Goal: Complete application form

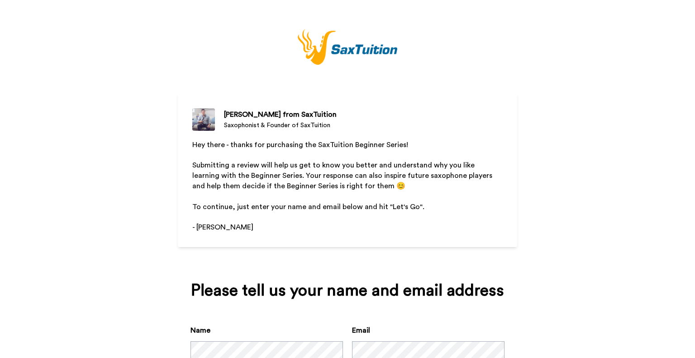
scroll to position [67, 0]
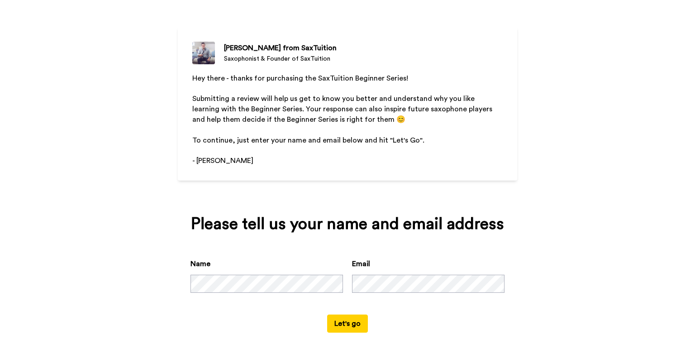
click at [254, 260] on div "Name" at bounding box center [266, 275] width 152 height 34
click at [353, 324] on button "Let's go" at bounding box center [347, 323] width 41 height 18
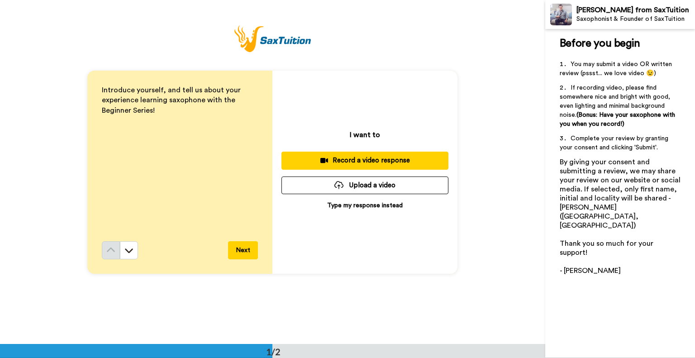
click at [249, 251] on button "Next" at bounding box center [243, 250] width 30 height 18
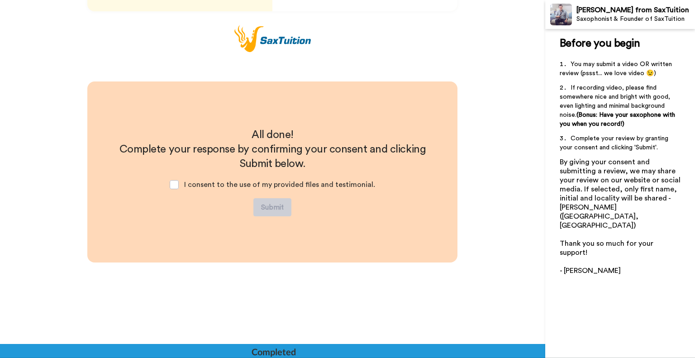
scroll to position [262, 0]
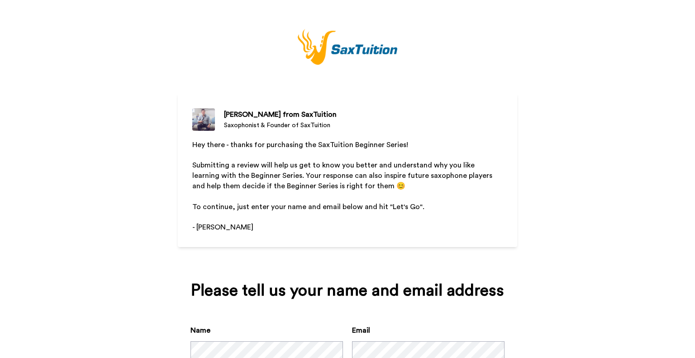
scroll to position [67, 0]
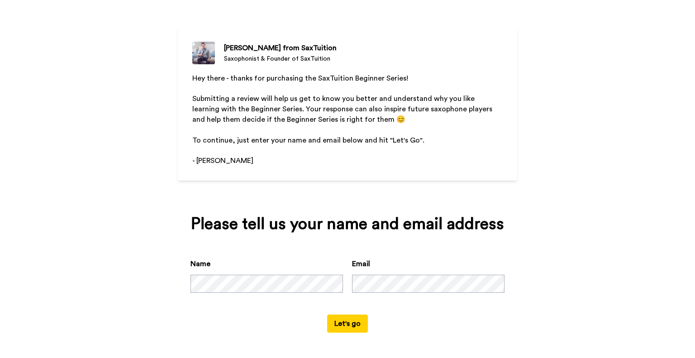
click at [344, 317] on button "Let's go" at bounding box center [347, 323] width 41 height 18
click at [341, 320] on button "Let's go" at bounding box center [347, 323] width 41 height 18
click at [354, 319] on button "Let's go" at bounding box center [347, 323] width 41 height 18
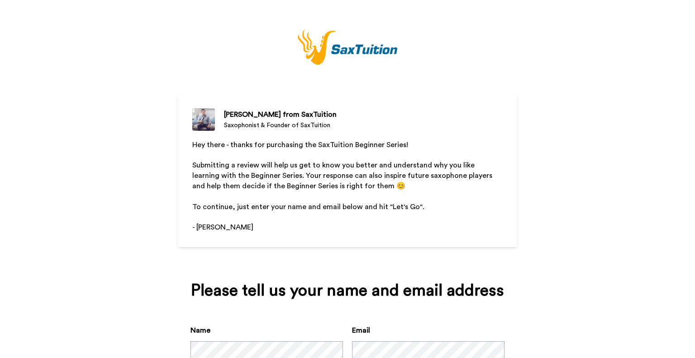
scroll to position [67, 0]
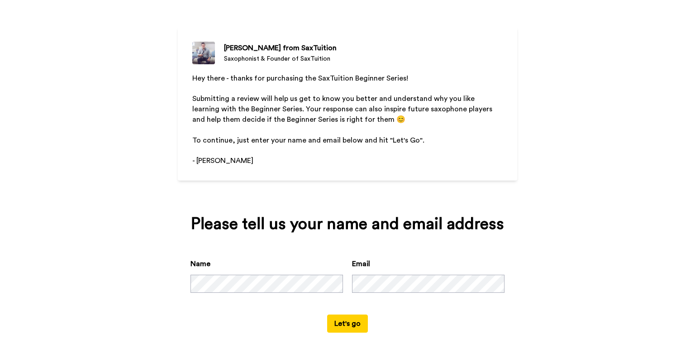
click at [340, 324] on button "Let's go" at bounding box center [347, 323] width 41 height 18
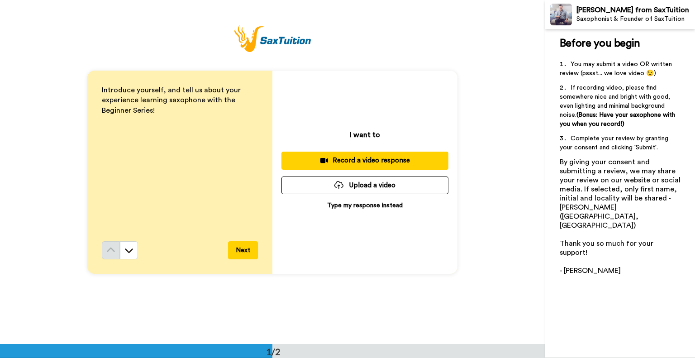
click at [362, 205] on p "Type my response instead" at bounding box center [365, 205] width 76 height 9
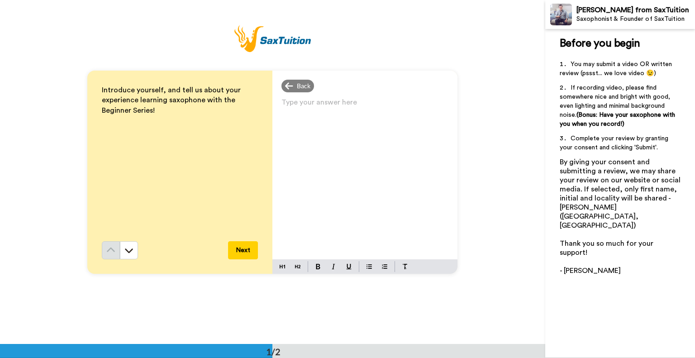
click at [351, 143] on div "Type your answer here ﻿" at bounding box center [364, 177] width 185 height 163
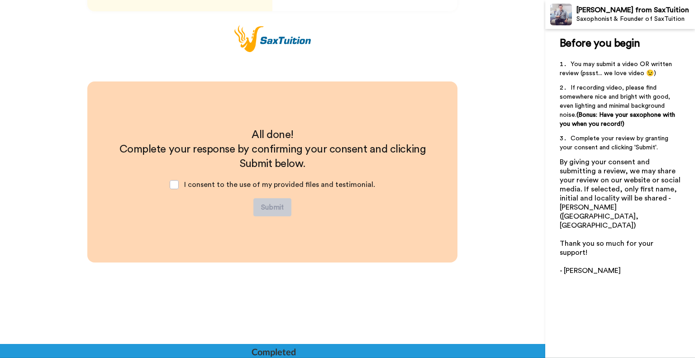
scroll to position [262, 0]
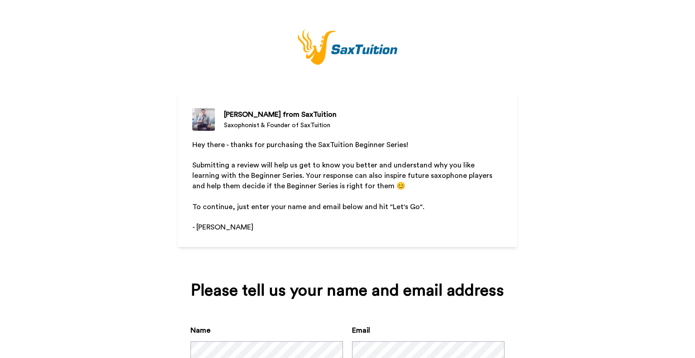
scroll to position [67, 0]
